Goal: Book appointment/travel/reservation

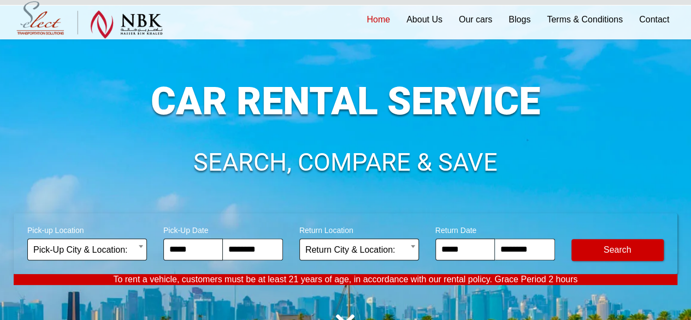
scroll to position [55, 0]
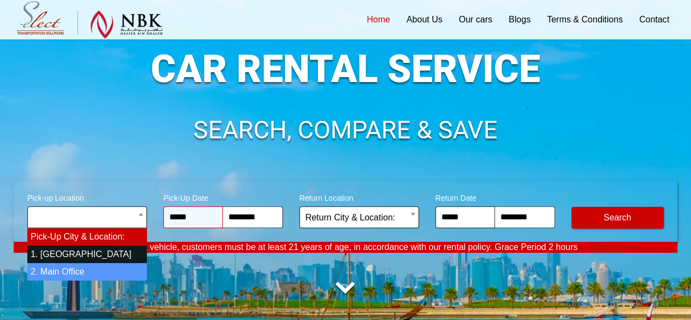
select select "*"
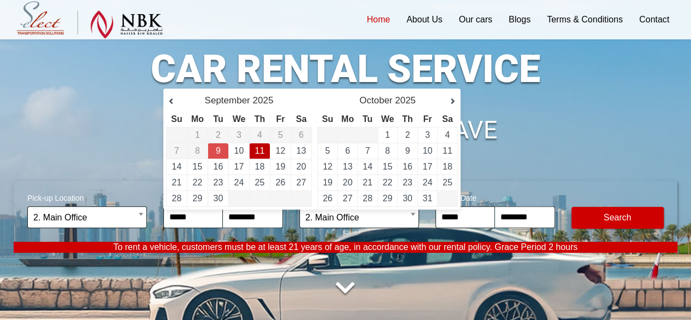
click at [263, 150] on link "11" at bounding box center [260, 150] width 10 height 9
type input "**********"
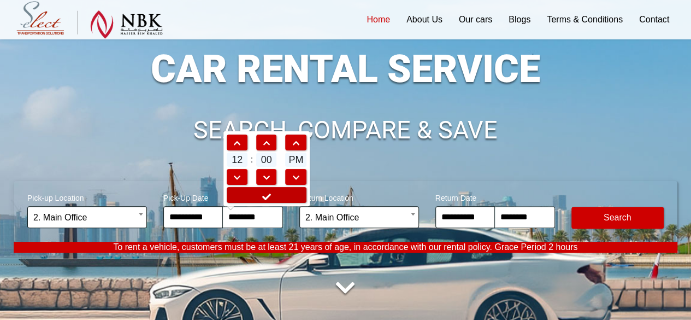
click at [268, 196] on icon at bounding box center [266, 196] width 11 height 9
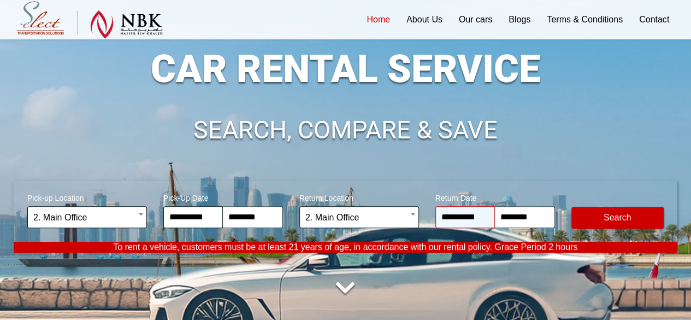
click at [481, 217] on input "**********" at bounding box center [466, 217] width 60 height 22
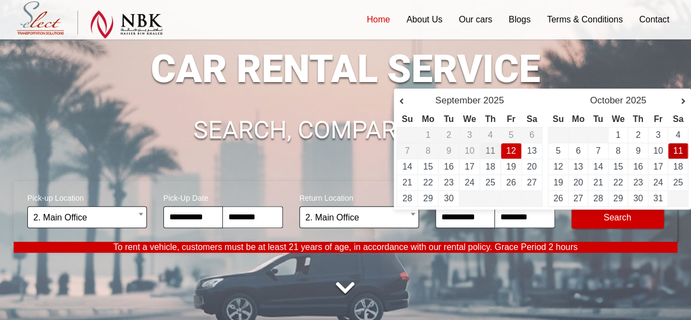
click at [676, 146] on link "11" at bounding box center [678, 150] width 10 height 9
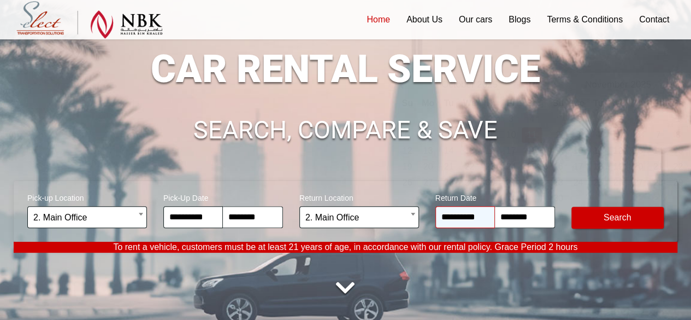
click at [463, 215] on input "**********" at bounding box center [466, 217] width 60 height 22
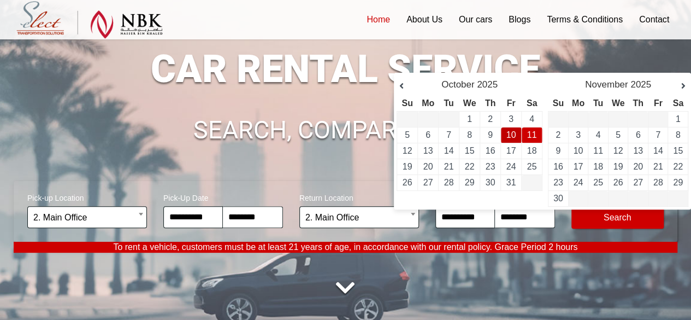
click at [514, 136] on link "10" at bounding box center [512, 134] width 10 height 9
type input "**********"
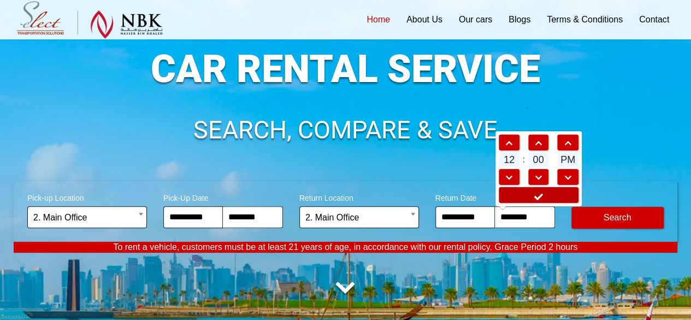
click at [529, 196] on link at bounding box center [539, 195] width 80 height 16
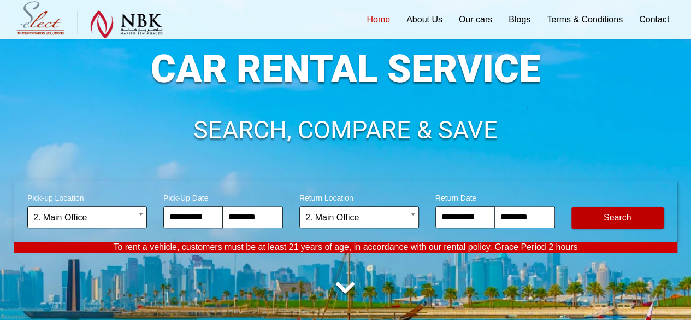
click at [596, 210] on button "Modify Search" at bounding box center [618, 218] width 92 height 22
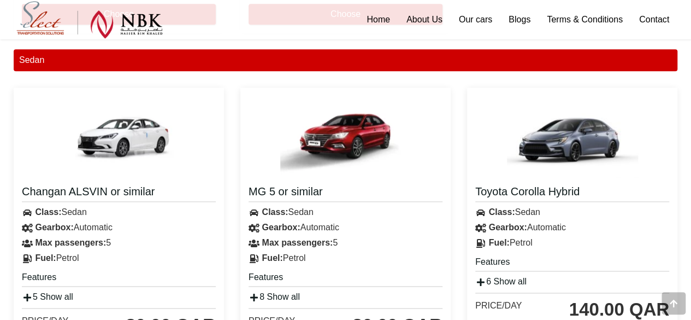
scroll to position [765, 0]
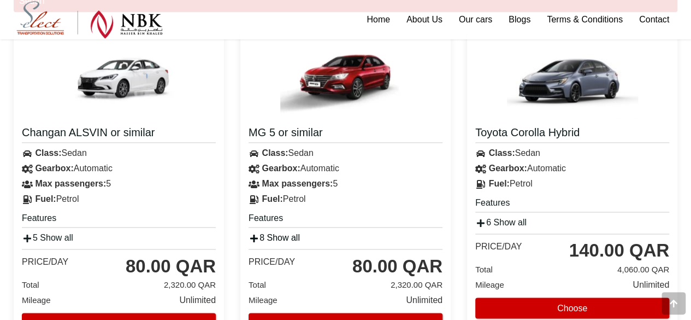
click at [270, 237] on link "8 Show all" at bounding box center [274, 237] width 51 height 9
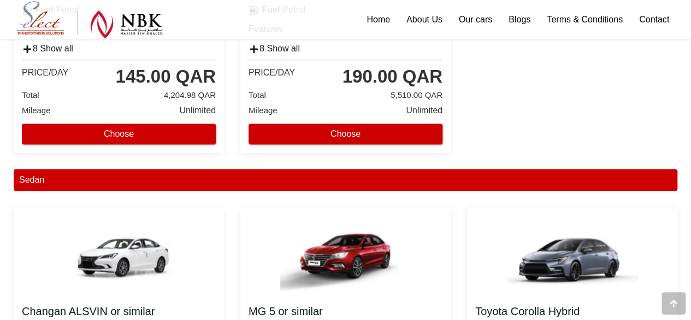
scroll to position [656, 0]
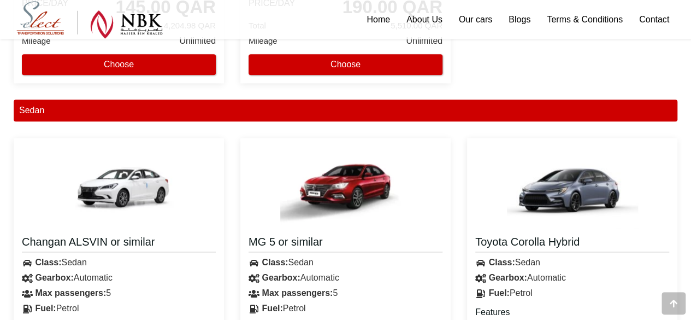
click at [327, 191] on img at bounding box center [345, 187] width 131 height 82
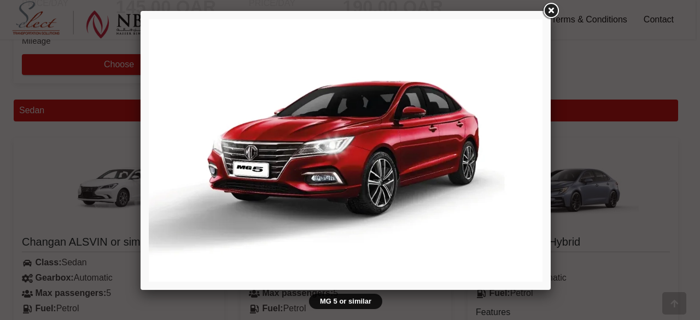
click at [549, 8] on link at bounding box center [551, 11] width 20 height 20
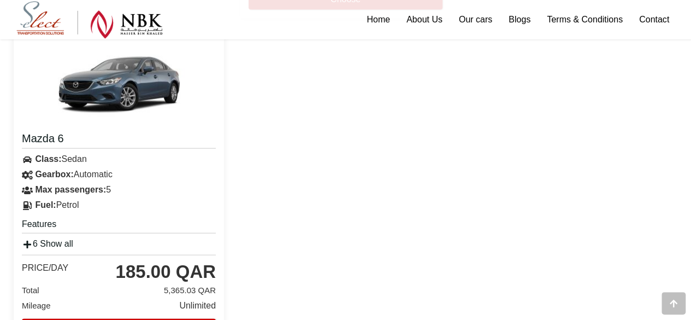
scroll to position [1257, 0]
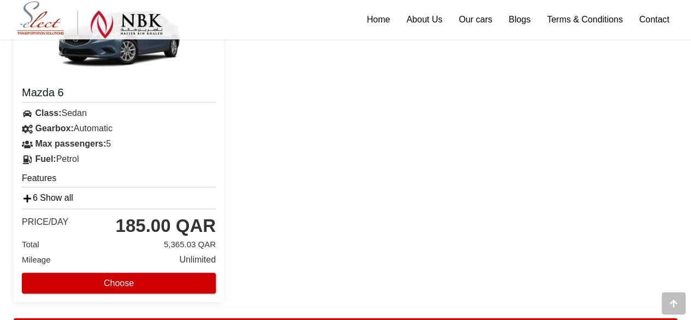
click at [69, 195] on link "6 Show all" at bounding box center [47, 197] width 51 height 9
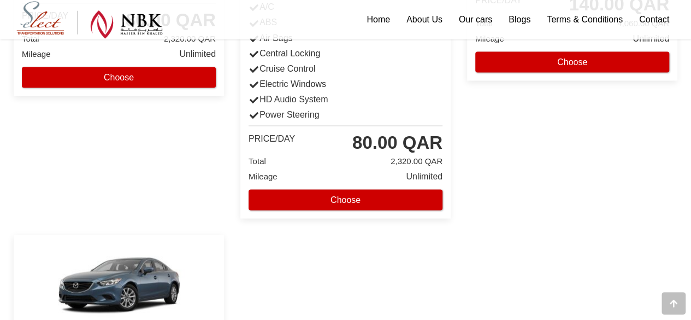
scroll to position [875, 0]
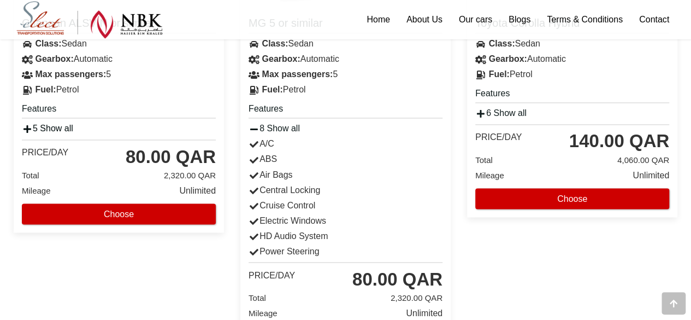
click at [56, 128] on link "5 Show all" at bounding box center [47, 128] width 51 height 9
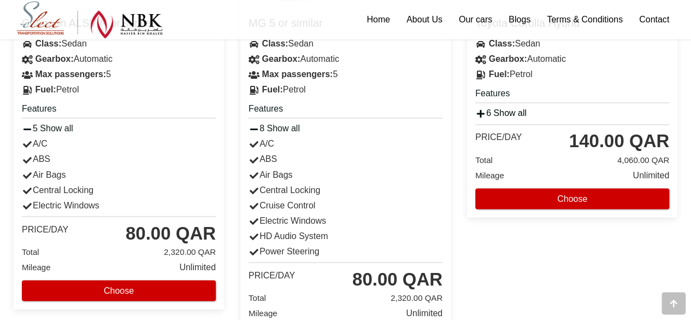
click at [513, 111] on link "6 Show all" at bounding box center [501, 112] width 51 height 9
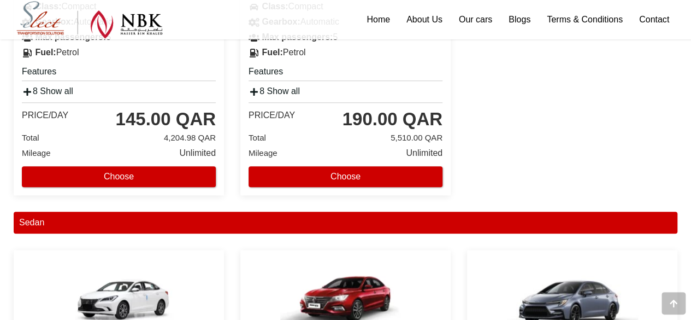
scroll to position [437, 0]
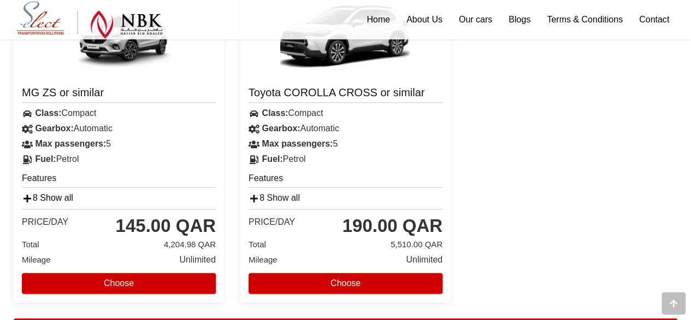
click at [50, 197] on link "8 Show all" at bounding box center [47, 197] width 51 height 9
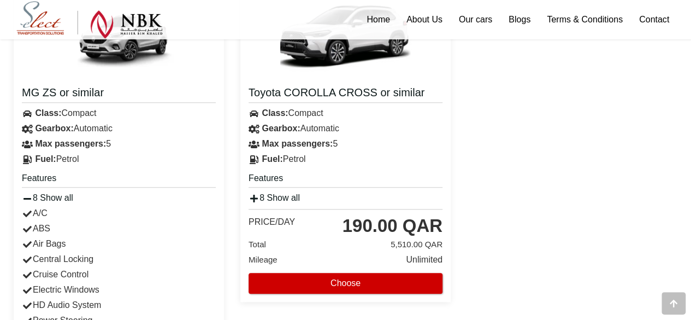
scroll to position [492, 0]
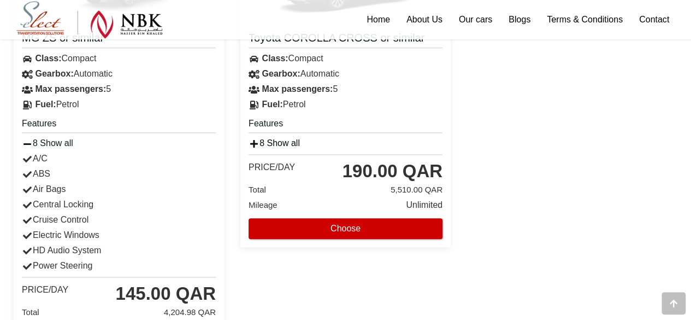
click at [267, 138] on link "8 Show all" at bounding box center [274, 142] width 51 height 9
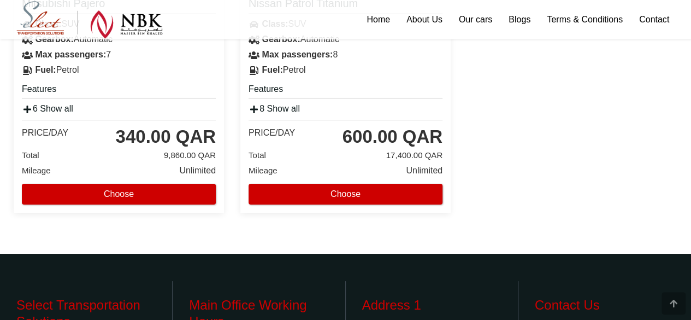
scroll to position [1895, 0]
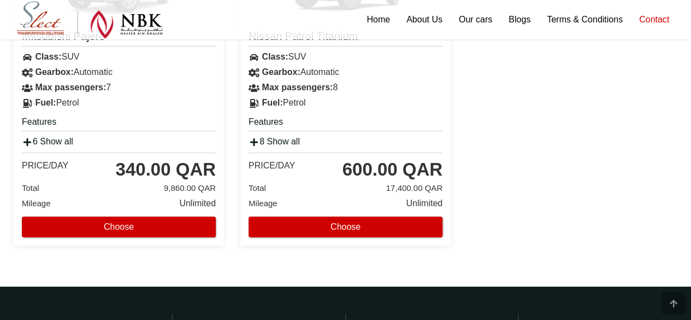
click at [647, 25] on link "Contact" at bounding box center [654, 19] width 46 height 39
